Goal: Check status: Check status

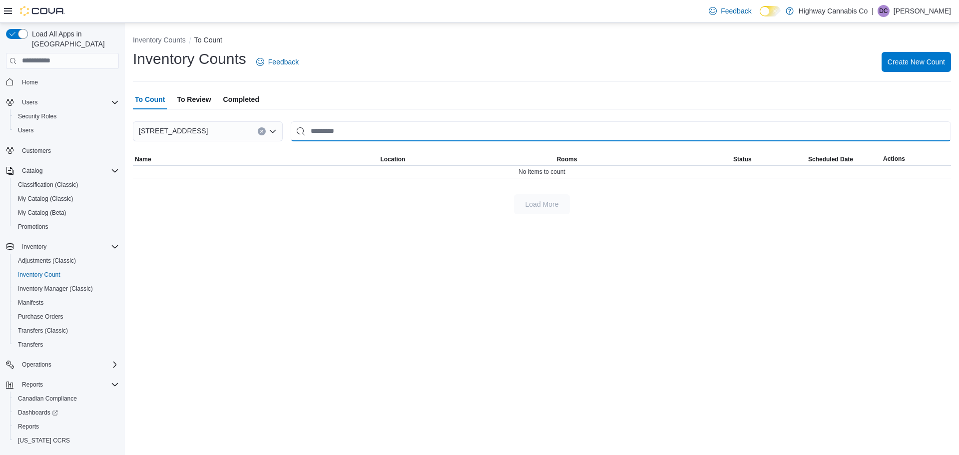
click at [332, 134] on input "This is a search bar. After typing your query, hit enter to filter the results …" at bounding box center [621, 131] width 660 height 20
type input "**********"
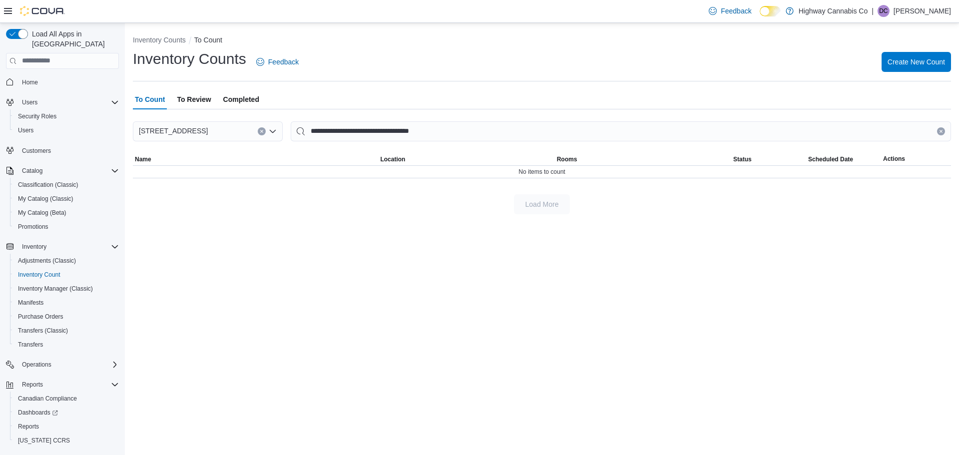
click at [202, 101] on span "To Review" at bounding box center [194, 99] width 34 height 20
